Goal: Task Accomplishment & Management: Use online tool/utility

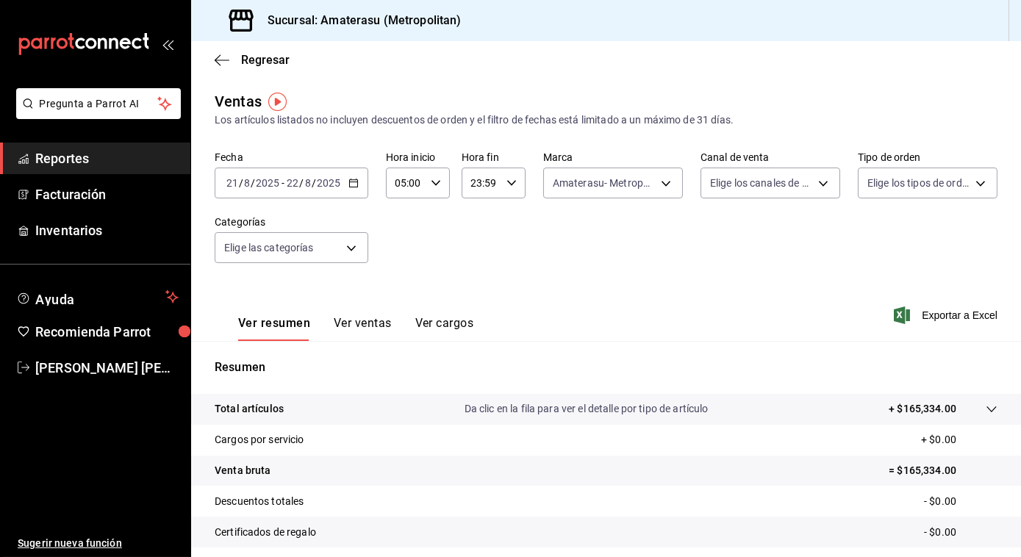
click at [218, 51] on div "Regresar" at bounding box center [606, 59] width 830 height 37
click at [218, 62] on icon "button" at bounding box center [218, 59] width 6 height 11
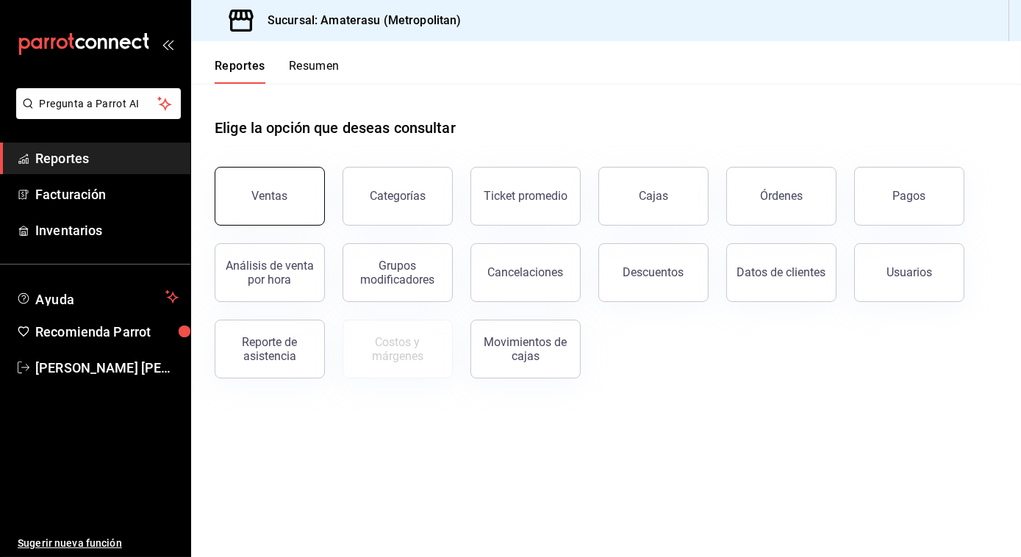
click at [270, 185] on button "Ventas" at bounding box center [270, 196] width 110 height 59
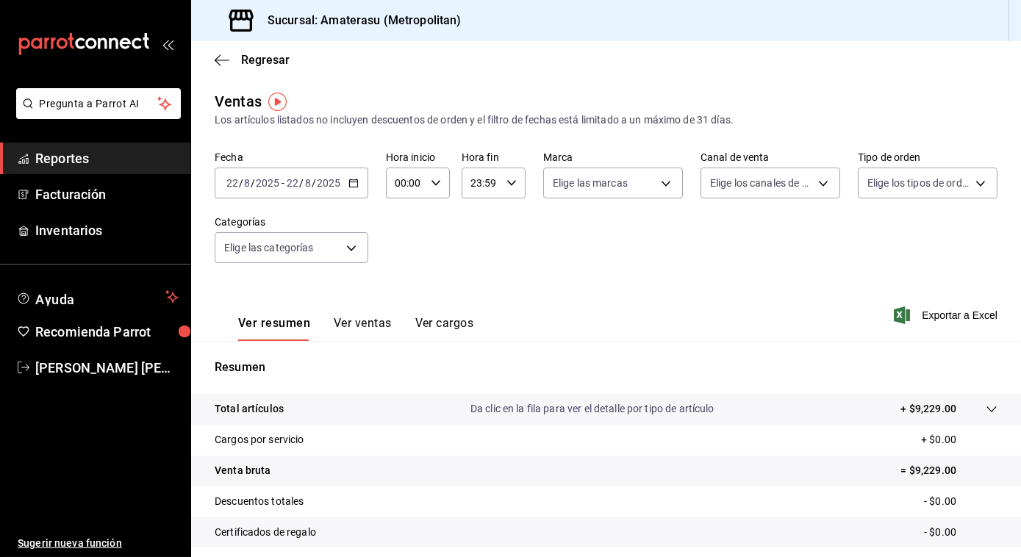
click at [353, 180] on \(Stroke\) "button" at bounding box center [353, 183] width 9 height 8
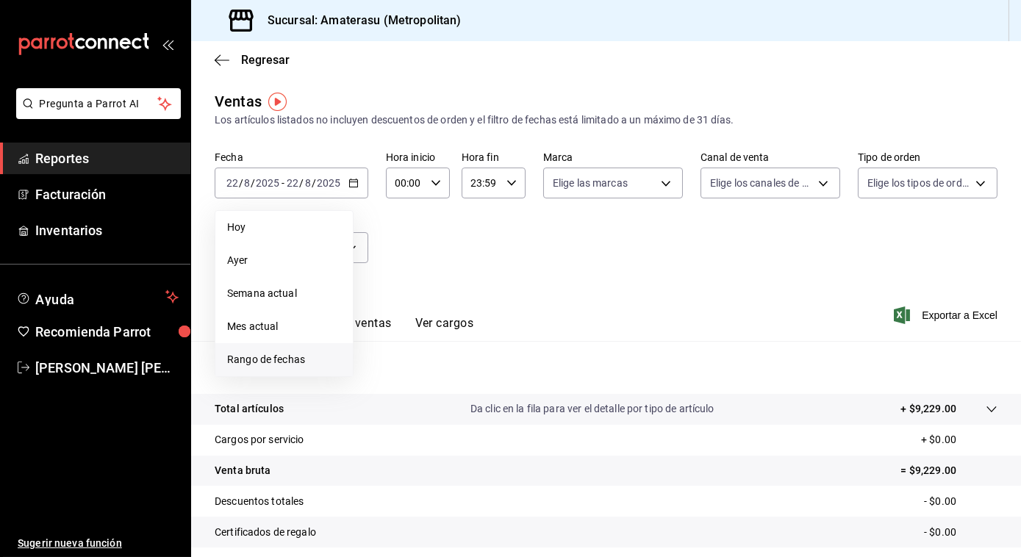
click at [251, 359] on span "Rango de fechas" at bounding box center [284, 359] width 114 height 15
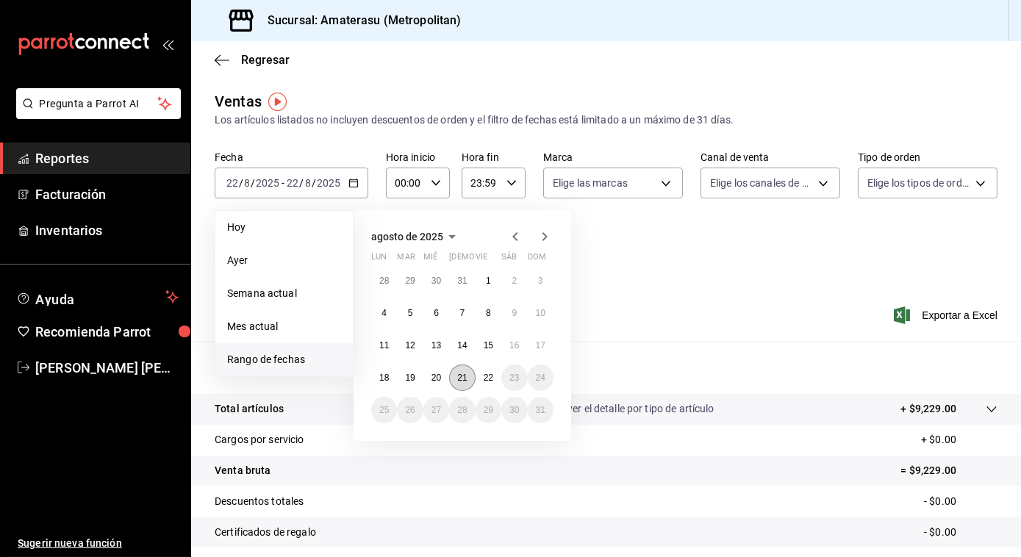
click at [464, 381] on abbr "21" at bounding box center [462, 378] width 10 height 10
click at [489, 381] on abbr "22" at bounding box center [489, 378] width 10 height 10
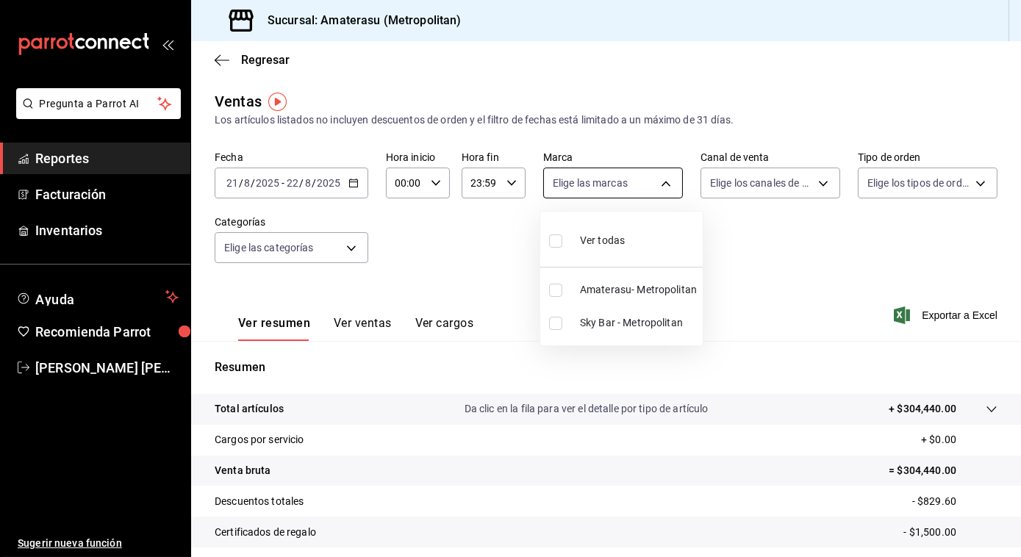
click at [589, 182] on body "Pregunta a Parrot AI Reportes Facturación Inventarios Ayuda Recomienda Parrot […" at bounding box center [510, 278] width 1021 height 557
click at [560, 244] on input "checkbox" at bounding box center [555, 240] width 13 height 13
checkbox input "true"
type input "e4cd7fcb-d45b-43ae-a99f-ad4ccfcd9032,f3afaab8-8c3d-4e49-a299-af9bdf6027b2"
checkbox input "true"
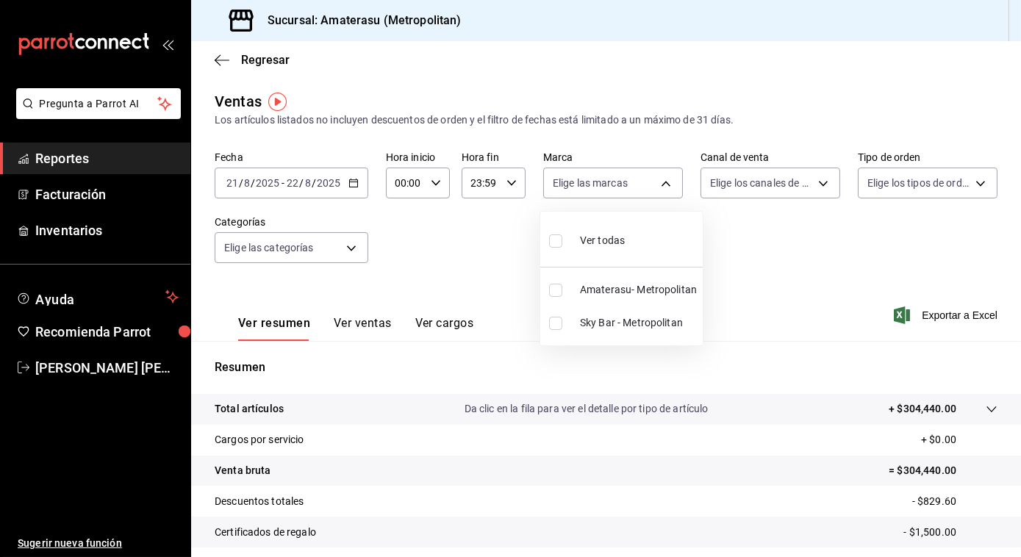
checkbox input "true"
click at [722, 248] on div at bounding box center [510, 278] width 1021 height 557
click at [926, 316] on span "Exportar a Excel" at bounding box center [946, 315] width 101 height 18
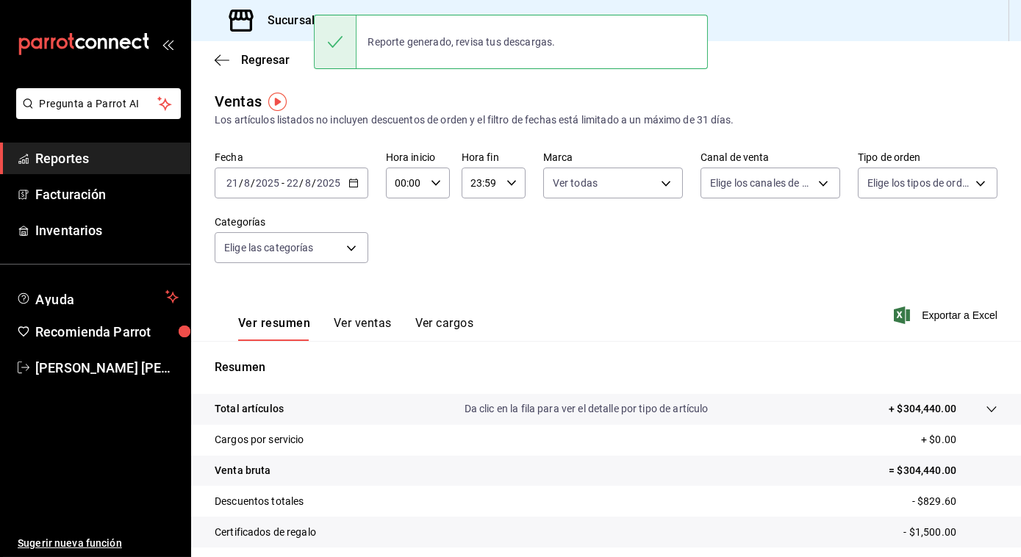
click at [983, 249] on div "Fecha [DATE] [DATE] - [DATE] [DATE] Hora inicio 00:00 Hora inicio Hora fin 23:5…" at bounding box center [606, 215] width 783 height 129
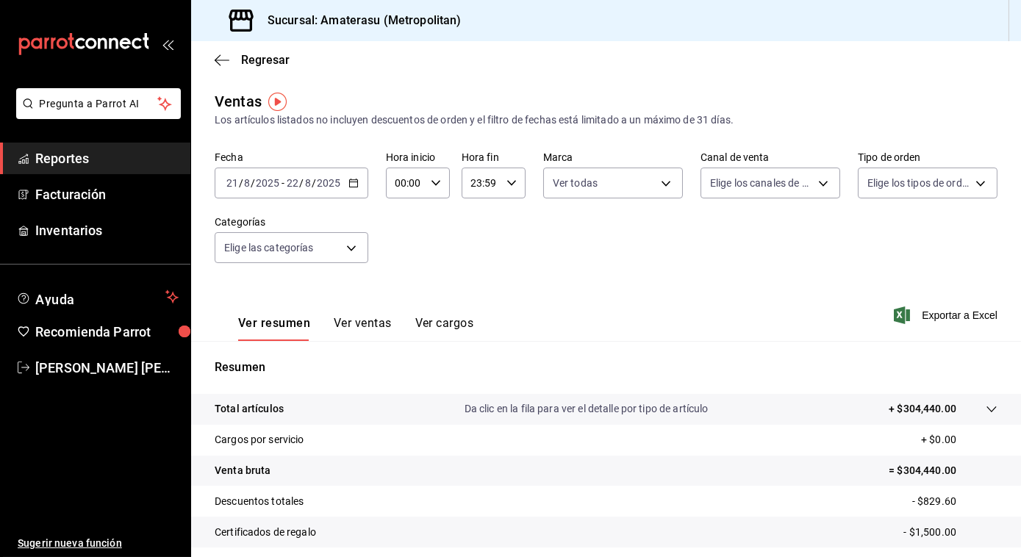
click at [215, 51] on div "Regresar" at bounding box center [606, 59] width 830 height 37
click at [253, 57] on span "Regresar" at bounding box center [265, 60] width 48 height 14
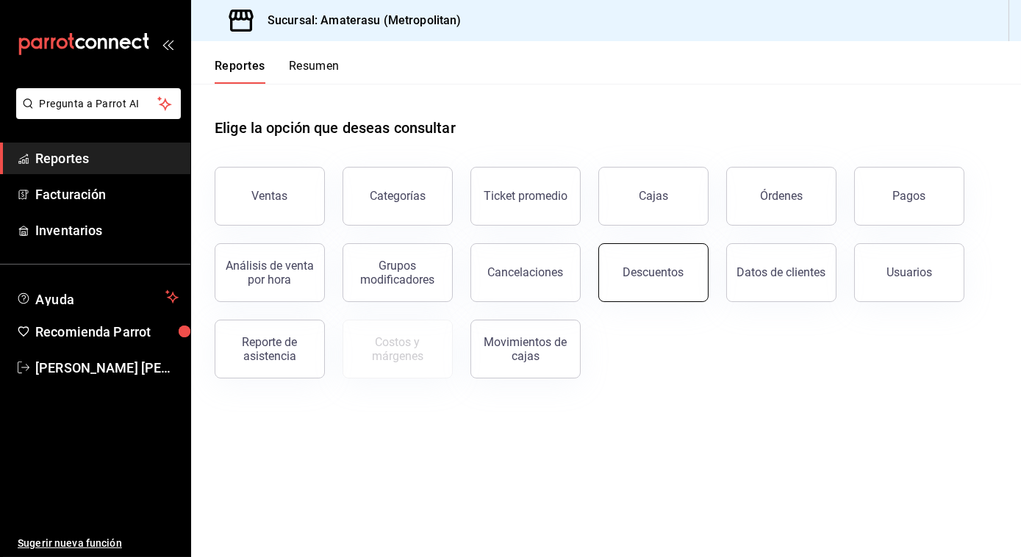
click at [646, 275] on div "Descuentos" at bounding box center [653, 272] width 61 height 14
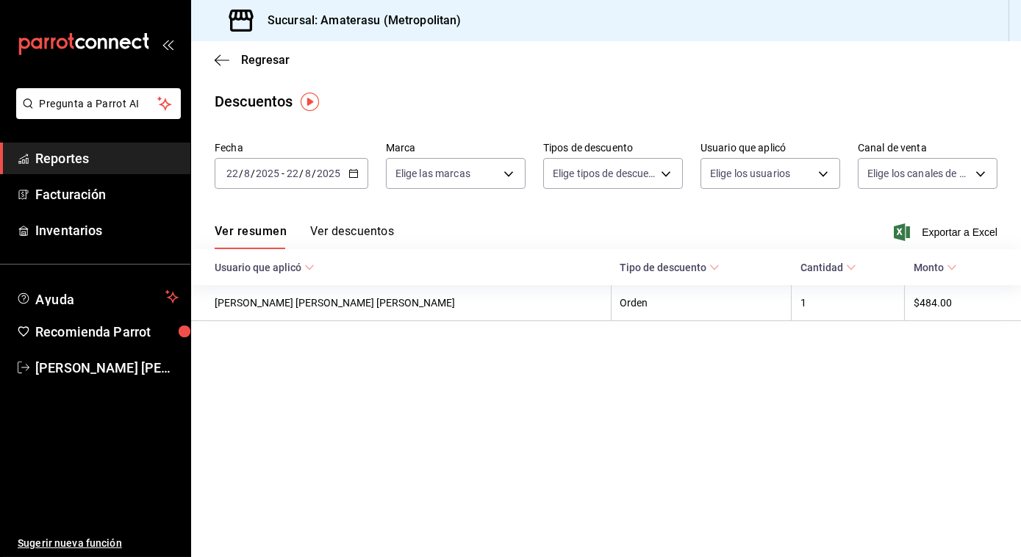
click at [350, 171] on icon "button" at bounding box center [353, 173] width 10 height 10
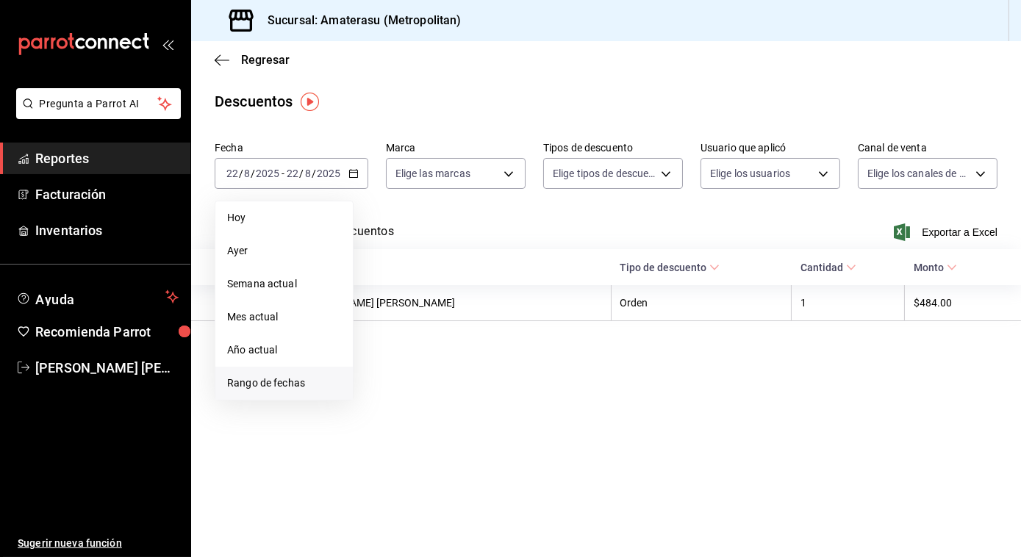
click at [266, 376] on span "Rango de fechas" at bounding box center [284, 382] width 114 height 15
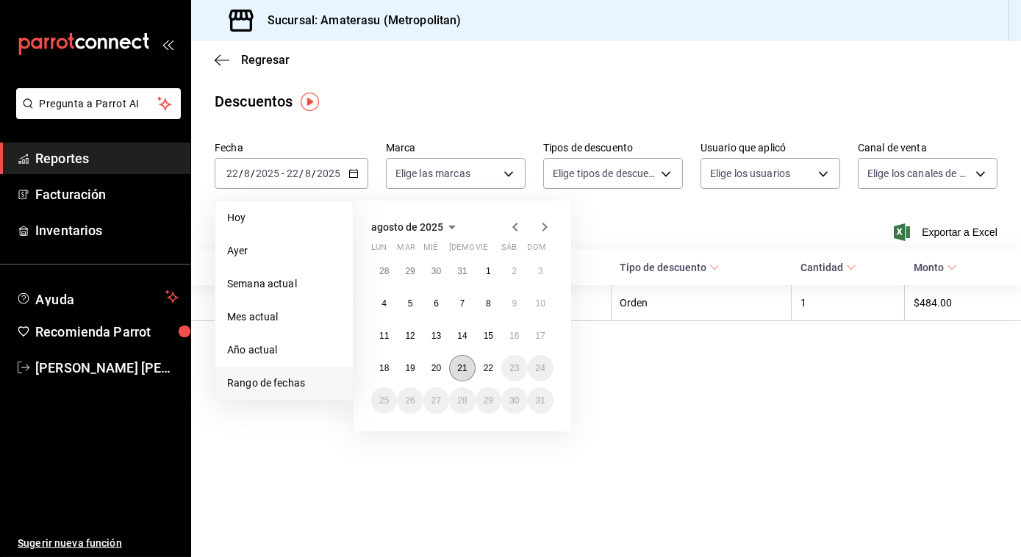
click at [459, 367] on abbr "21" at bounding box center [462, 368] width 10 height 10
click at [481, 370] on button "22" at bounding box center [488, 368] width 26 height 26
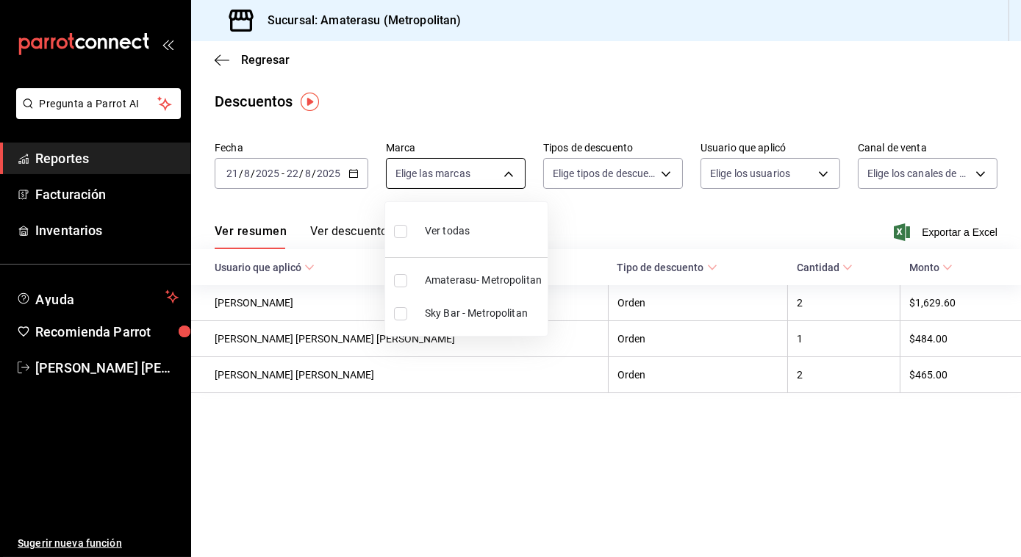
click at [508, 171] on body "Pregunta a Parrot AI Reportes Facturación Inventarios Ayuda Recomienda Parrot […" at bounding box center [510, 278] width 1021 height 557
click at [400, 229] on input "checkbox" at bounding box center [400, 231] width 13 height 13
checkbox input "true"
type input "e4cd7fcb-d45b-43ae-a99f-ad4ccfcd9032,f3afaab8-8c3d-4e49-a299-af9bdf6027b2"
checkbox input "true"
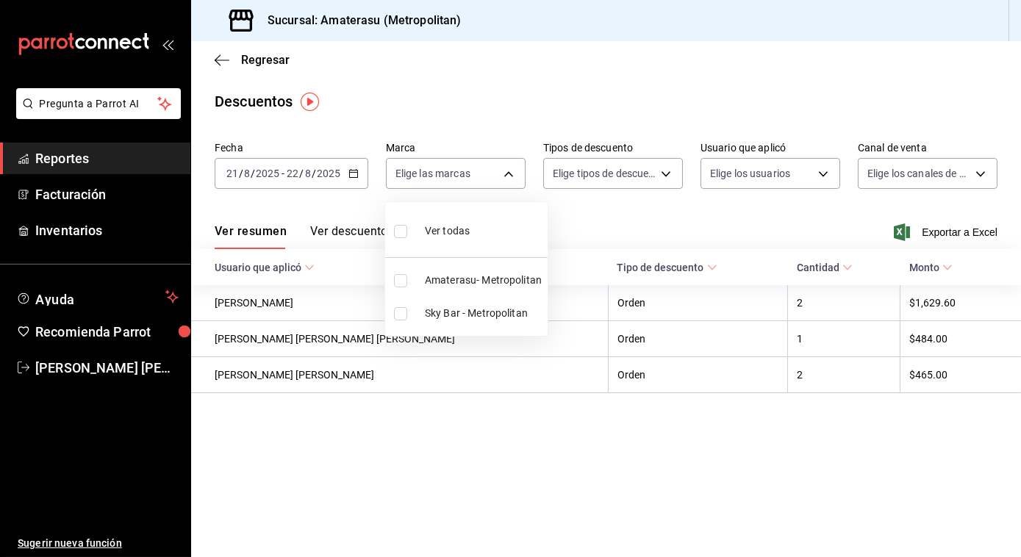
checkbox input "true"
click at [744, 224] on div at bounding box center [510, 278] width 1021 height 557
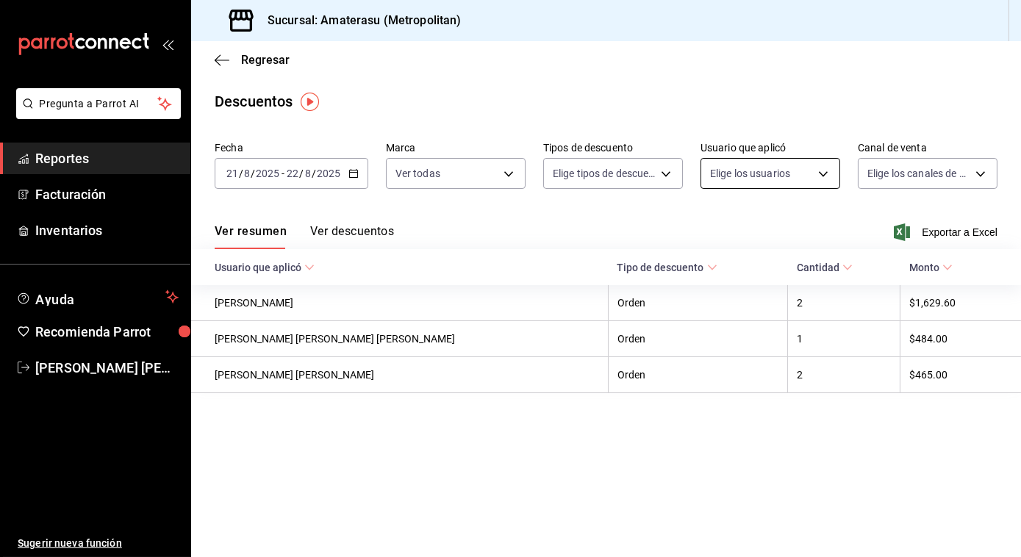
click at [822, 169] on body "Pregunta a Parrot AI Reportes Facturación Inventarios Ayuda Recomienda Parrot […" at bounding box center [510, 278] width 1021 height 557
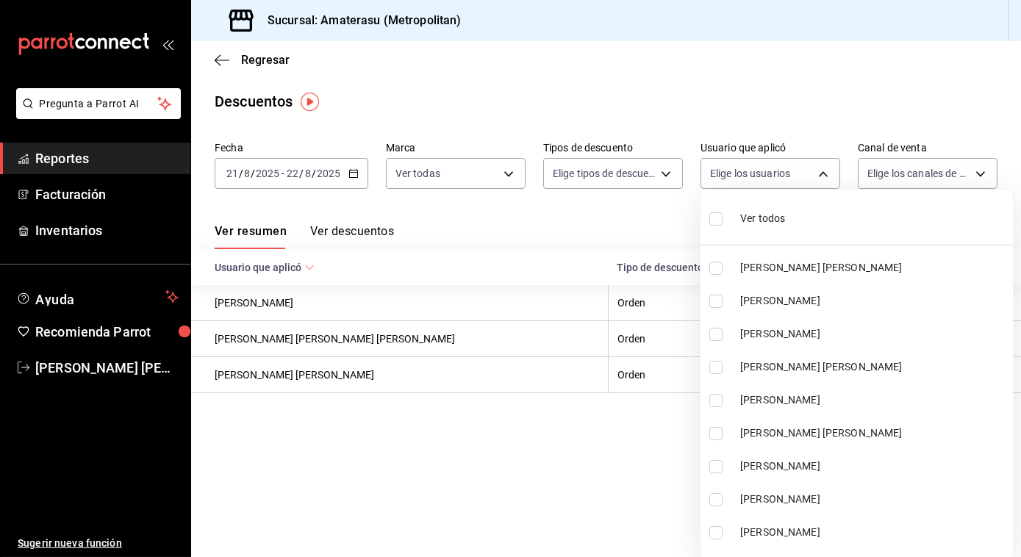
click at [617, 234] on div at bounding box center [510, 278] width 1021 height 557
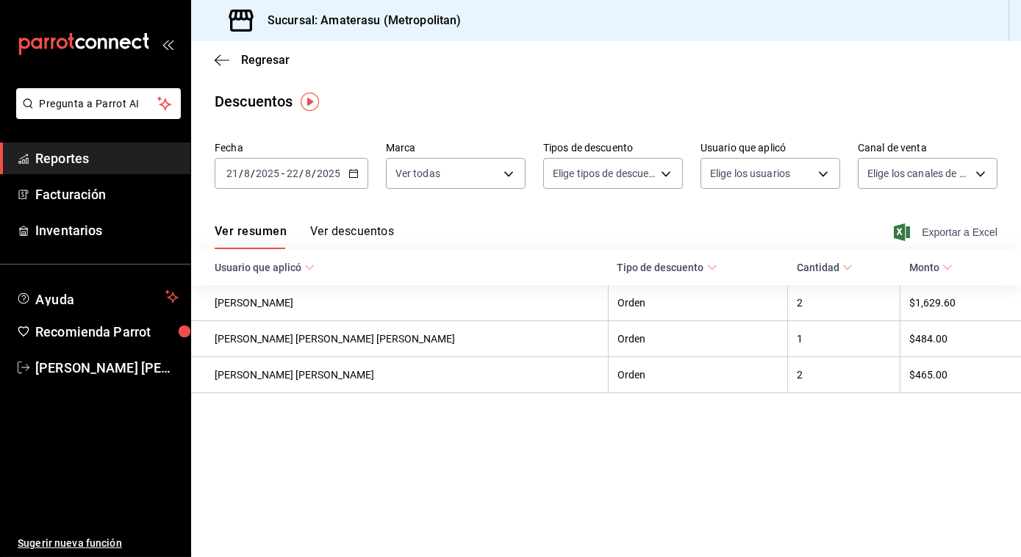
click at [955, 226] on span "Exportar a Excel" at bounding box center [946, 232] width 101 height 18
click at [956, 226] on span "Exportar a Excel" at bounding box center [946, 232] width 101 height 18
click at [218, 55] on icon "button" at bounding box center [222, 60] width 15 height 13
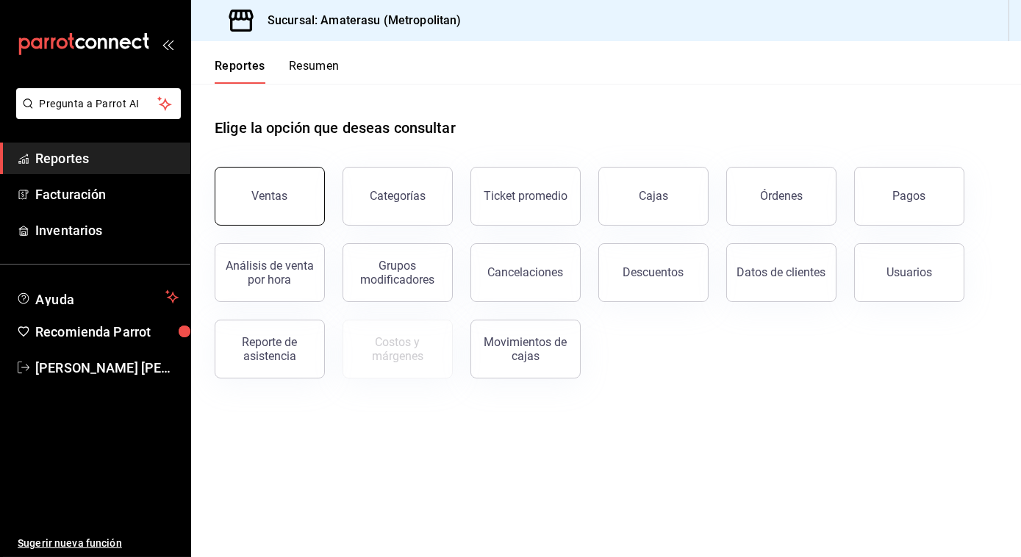
click at [255, 201] on div "Ventas" at bounding box center [270, 196] width 36 height 14
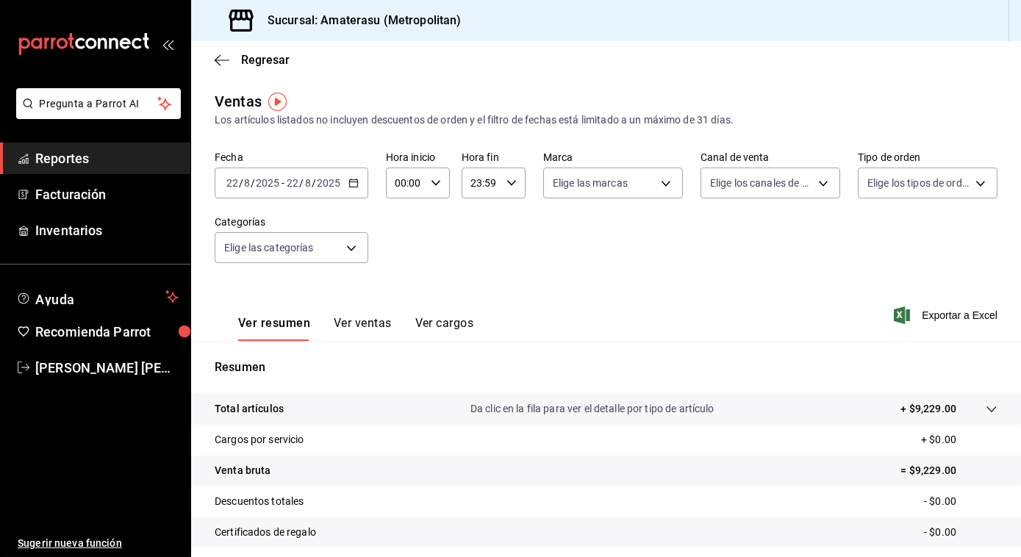
click at [353, 184] on icon "button" at bounding box center [353, 183] width 10 height 10
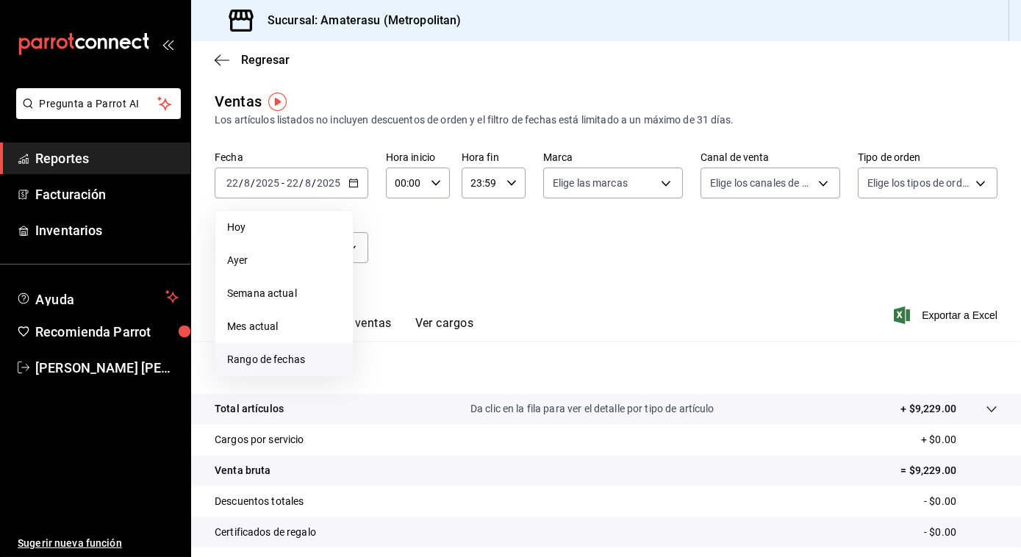
click at [274, 367] on span "Rango de fechas" at bounding box center [284, 359] width 114 height 15
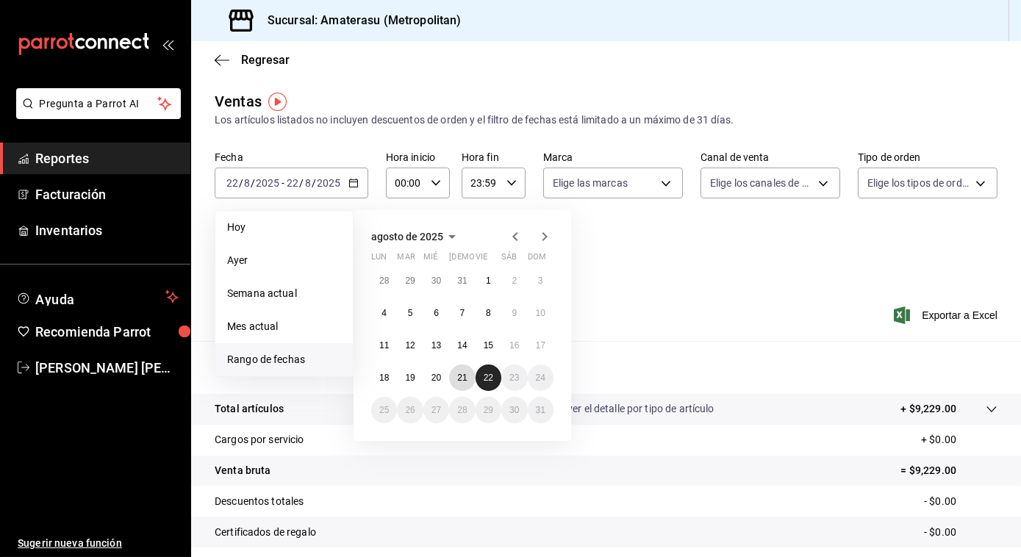
drag, startPoint x: 466, startPoint y: 382, endPoint x: 488, endPoint y: 375, distance: 23.2
drag, startPoint x: 488, startPoint y: 375, endPoint x: 432, endPoint y: 236, distance: 149.7
click at [432, 236] on span "agosto de 2025" at bounding box center [407, 237] width 72 height 12
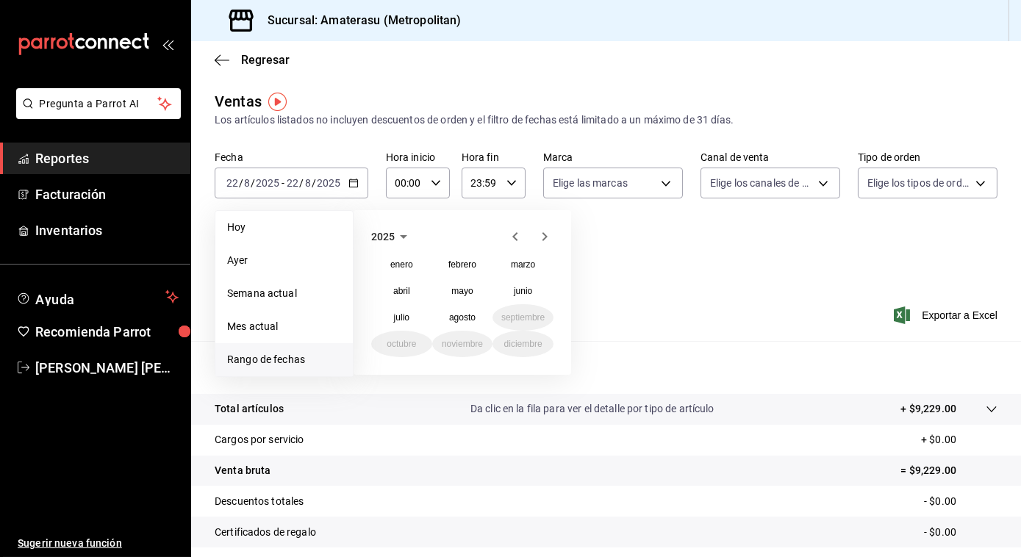
click at [272, 348] on li "Rango de fechas" at bounding box center [283, 359] width 137 height 33
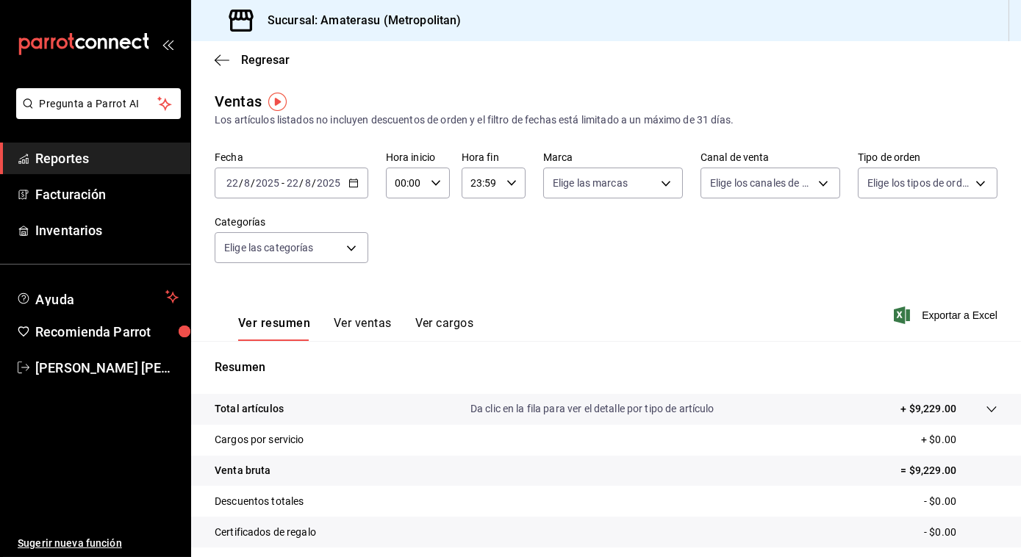
click at [351, 182] on \(Stroke\) "button" at bounding box center [353, 182] width 8 height 1
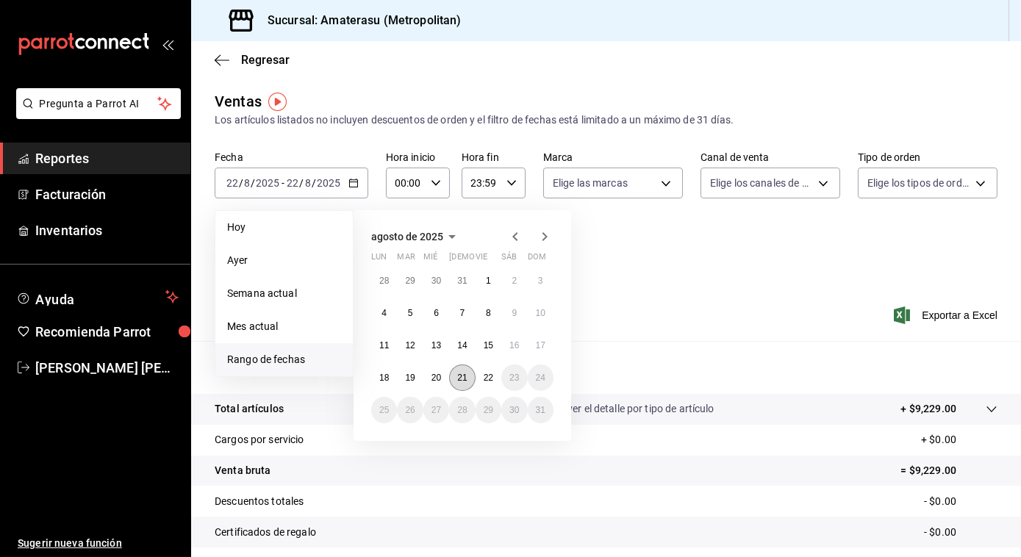
click at [459, 375] on abbr "21" at bounding box center [462, 378] width 10 height 10
click at [481, 378] on button "22" at bounding box center [488, 377] width 26 height 26
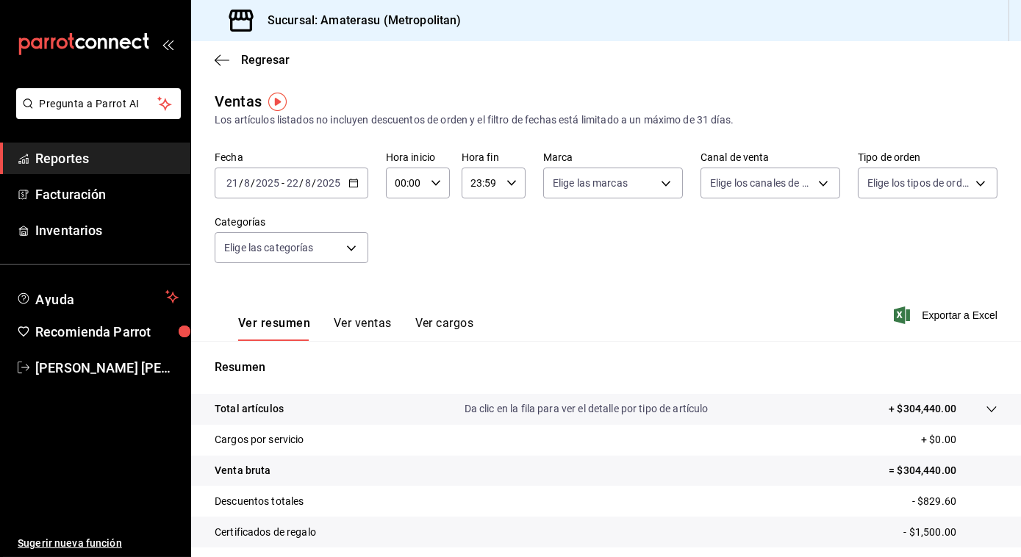
click at [433, 188] on icon "button" at bounding box center [436, 183] width 10 height 10
click at [400, 271] on span "05" at bounding box center [400, 272] width 8 height 12
type input "05:00"
click at [550, 271] on div at bounding box center [510, 278] width 1021 height 557
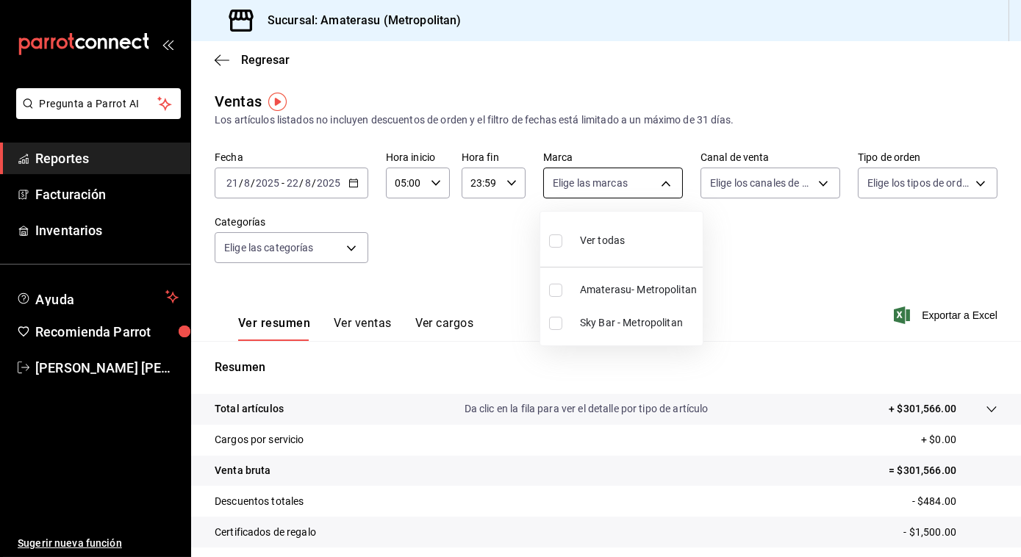
click at [655, 179] on body "Pregunta a Parrot AI Reportes Facturación Inventarios Ayuda Recomienda Parrot […" at bounding box center [510, 278] width 1021 height 557
click at [557, 238] on input "checkbox" at bounding box center [555, 240] width 13 height 13
checkbox input "true"
type input "e4cd7fcb-d45b-43ae-a99f-ad4ccfcd9032,f3afaab8-8c3d-4e49-a299-af9bdf6027b2"
checkbox input "true"
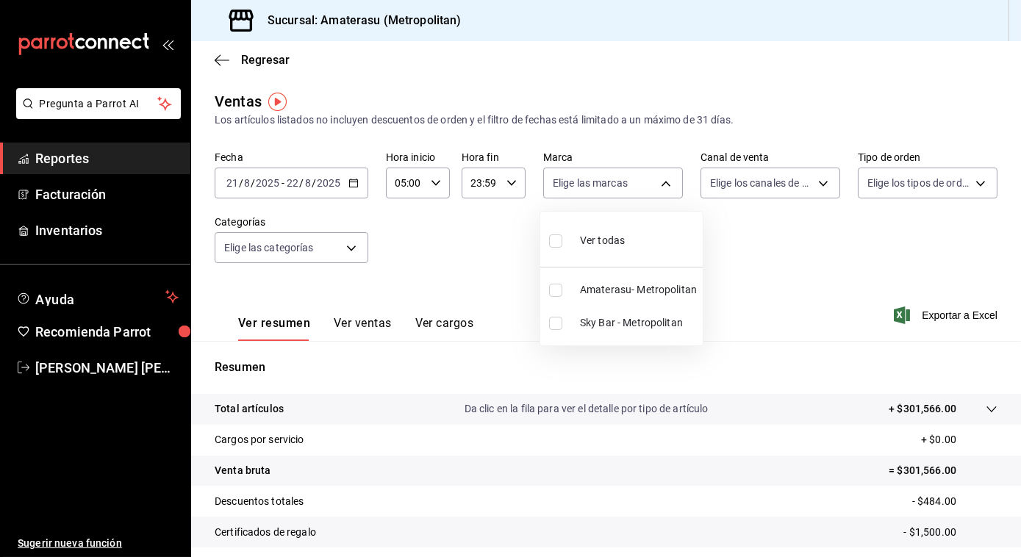
checkbox input "true"
click at [732, 271] on div at bounding box center [510, 278] width 1021 height 557
click at [936, 310] on span "Exportar a Excel" at bounding box center [946, 315] width 101 height 18
